Goal: Information Seeking & Learning: Find specific fact

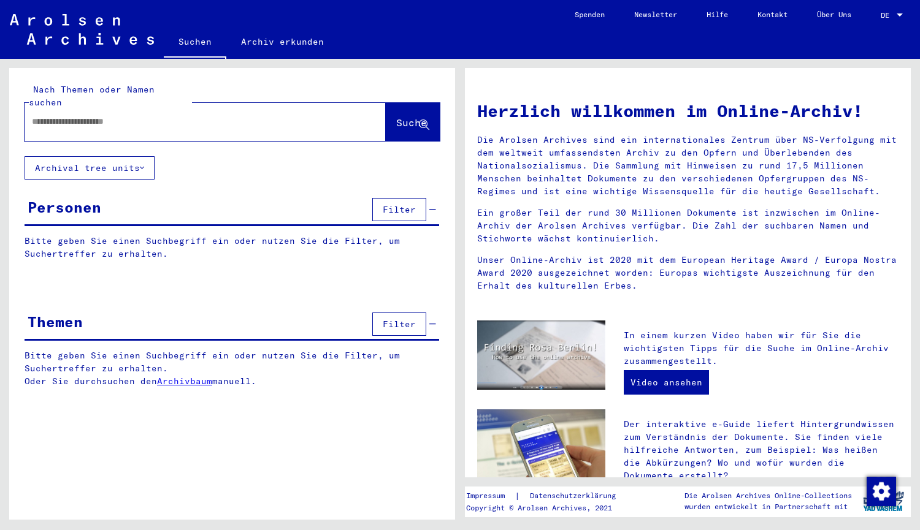
click at [207, 115] on input "text" at bounding box center [190, 121] width 317 height 13
type input "**********"
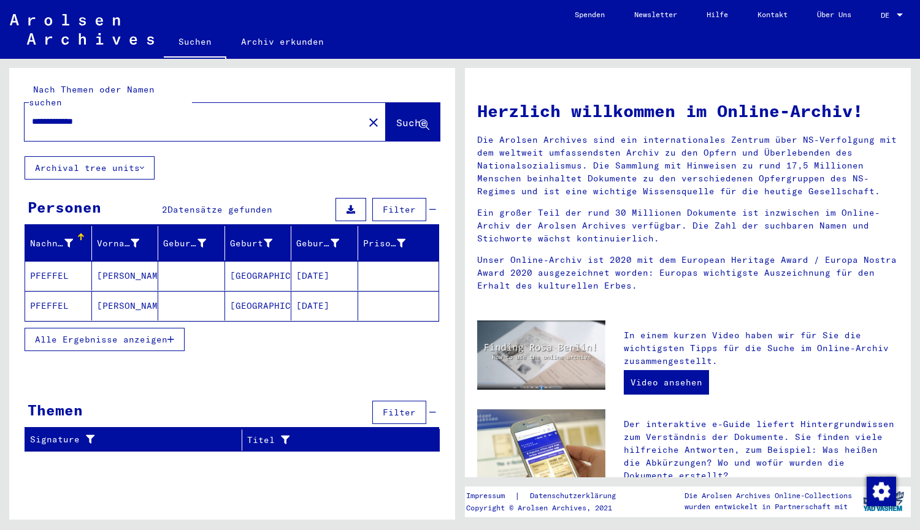
click at [46, 291] on mat-cell "PFEFFEL" at bounding box center [58, 305] width 67 height 29
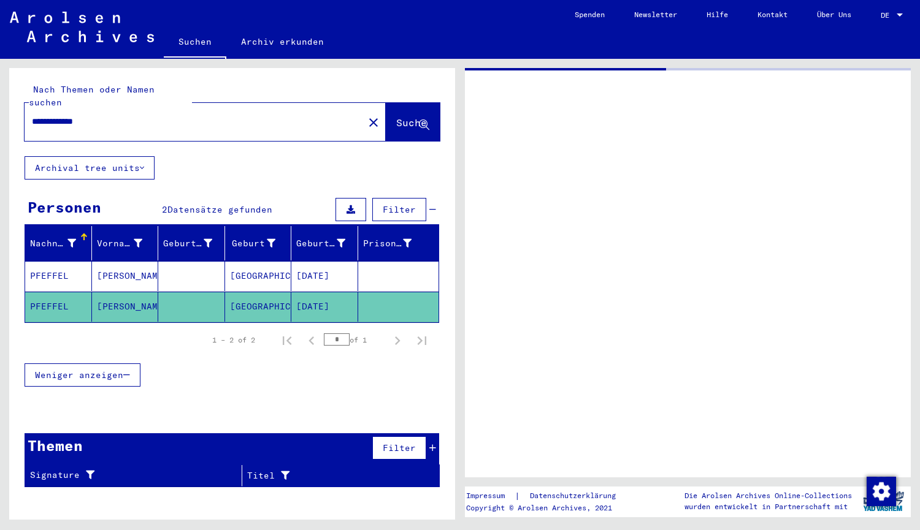
click at [46, 292] on mat-cell "PFEFFEL" at bounding box center [58, 307] width 67 height 30
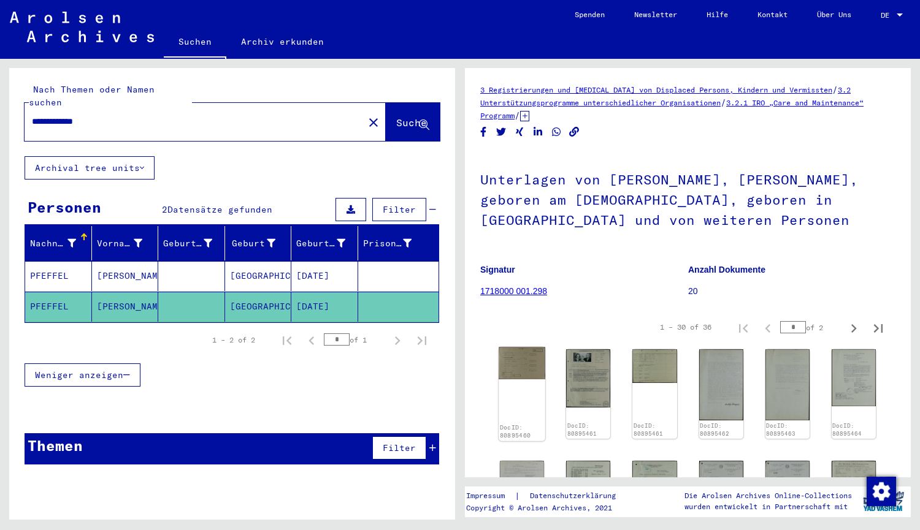
click at [506, 372] on img at bounding box center [521, 364] width 47 height 32
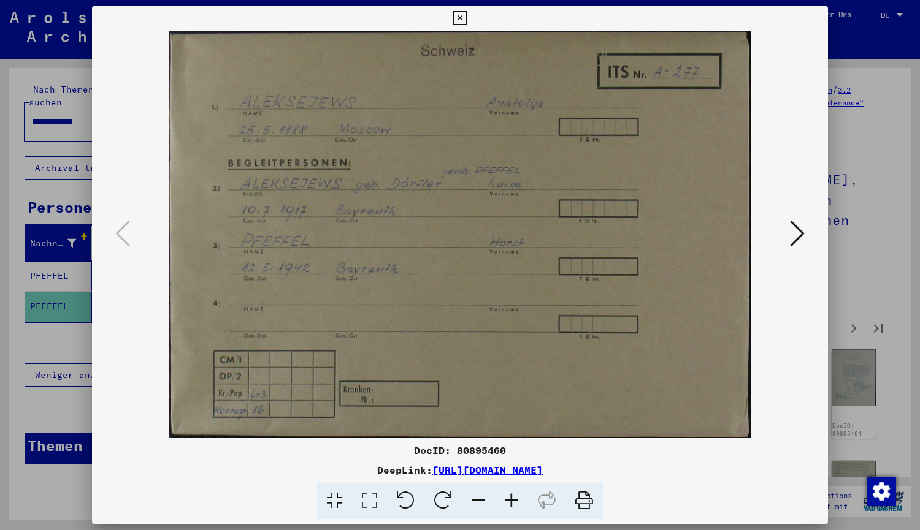
click at [506, 372] on img at bounding box center [460, 235] width 652 height 408
click at [798, 234] on icon at bounding box center [797, 233] width 15 height 29
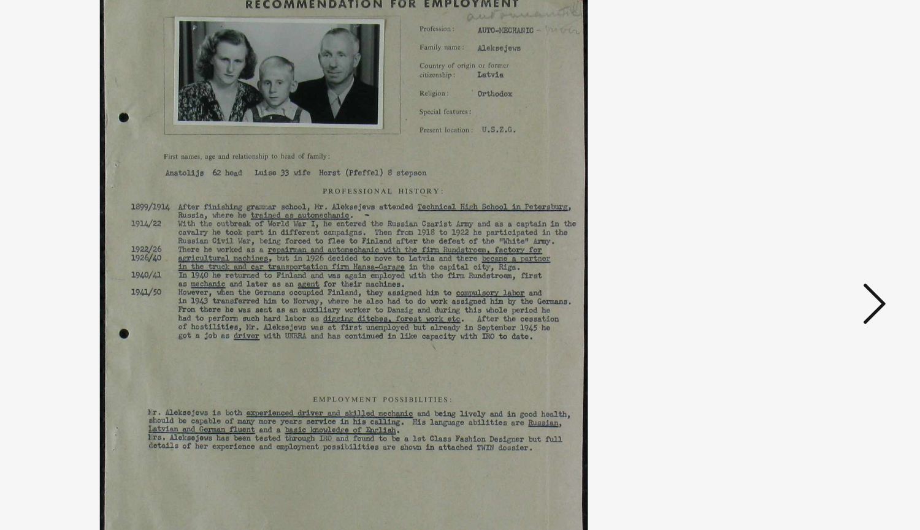
click at [792, 227] on icon at bounding box center [797, 233] width 15 height 29
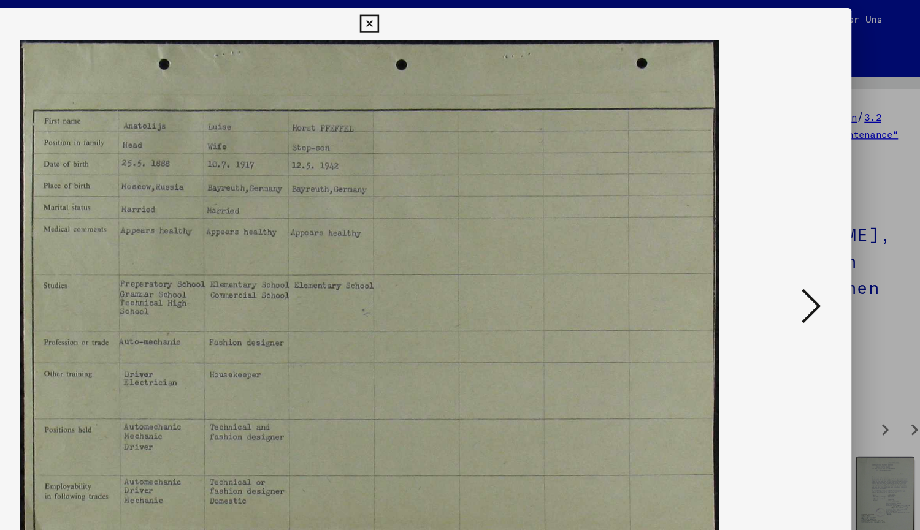
click at [798, 232] on icon at bounding box center [797, 233] width 15 height 29
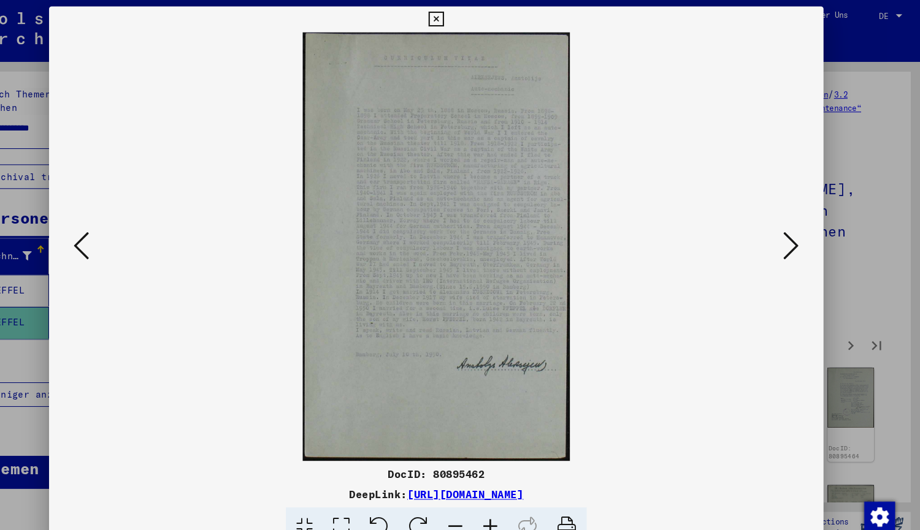
click at [108, 246] on div at bounding box center [460, 235] width 736 height 408
click at [128, 236] on icon at bounding box center [122, 233] width 15 height 29
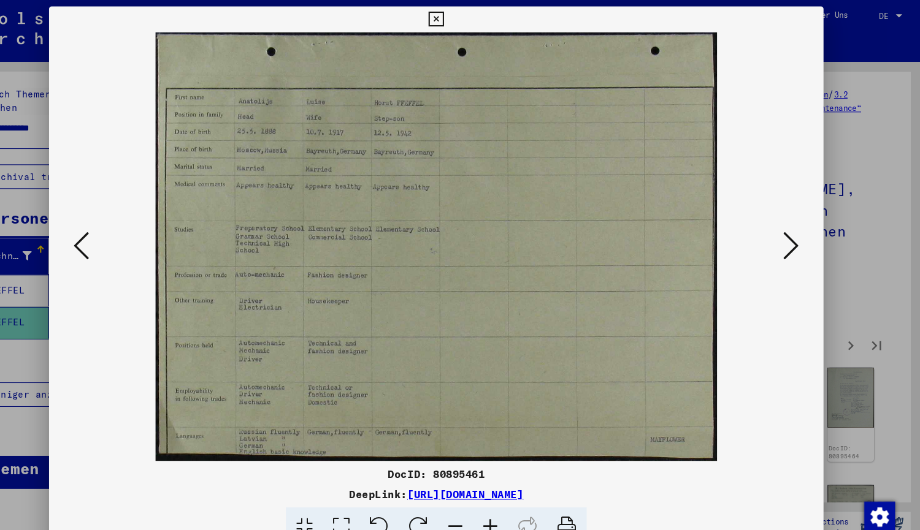
click at [788, 237] on button at bounding box center [797, 234] width 22 height 35
